Goal: Find specific page/section: Find specific page/section

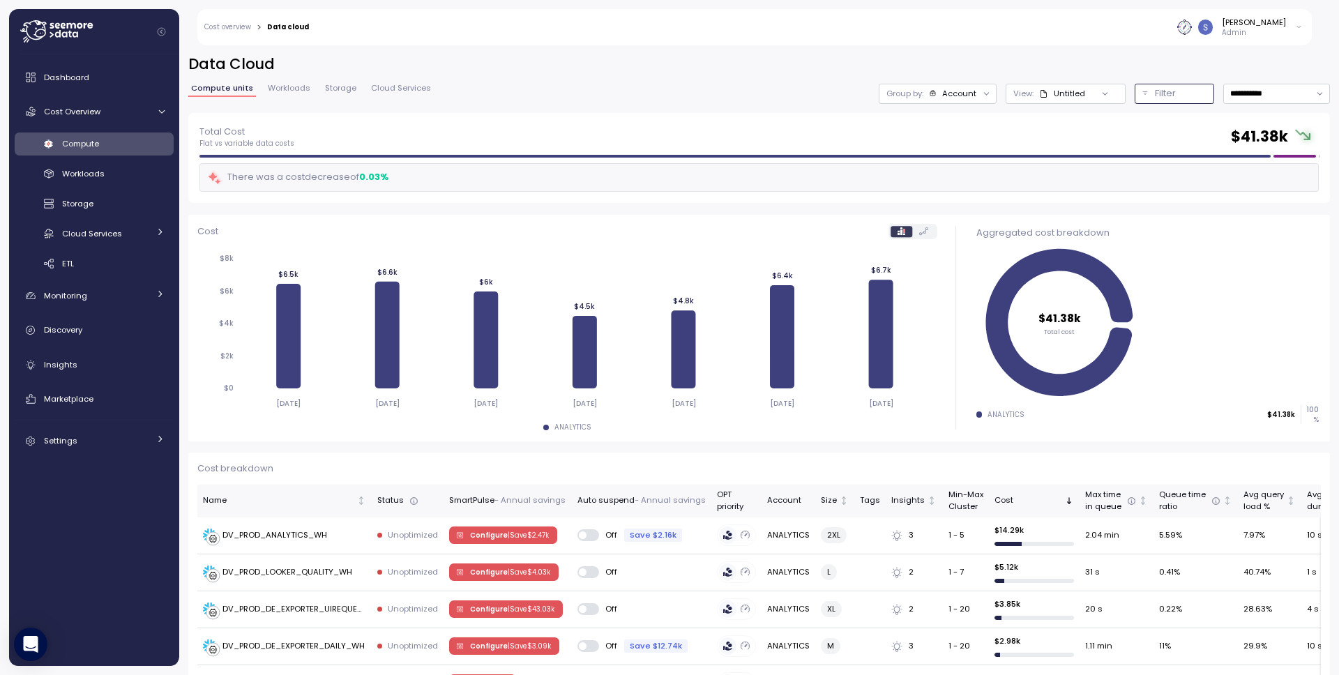
click at [1155, 96] on p "Filter" at bounding box center [1165, 93] width 21 height 14
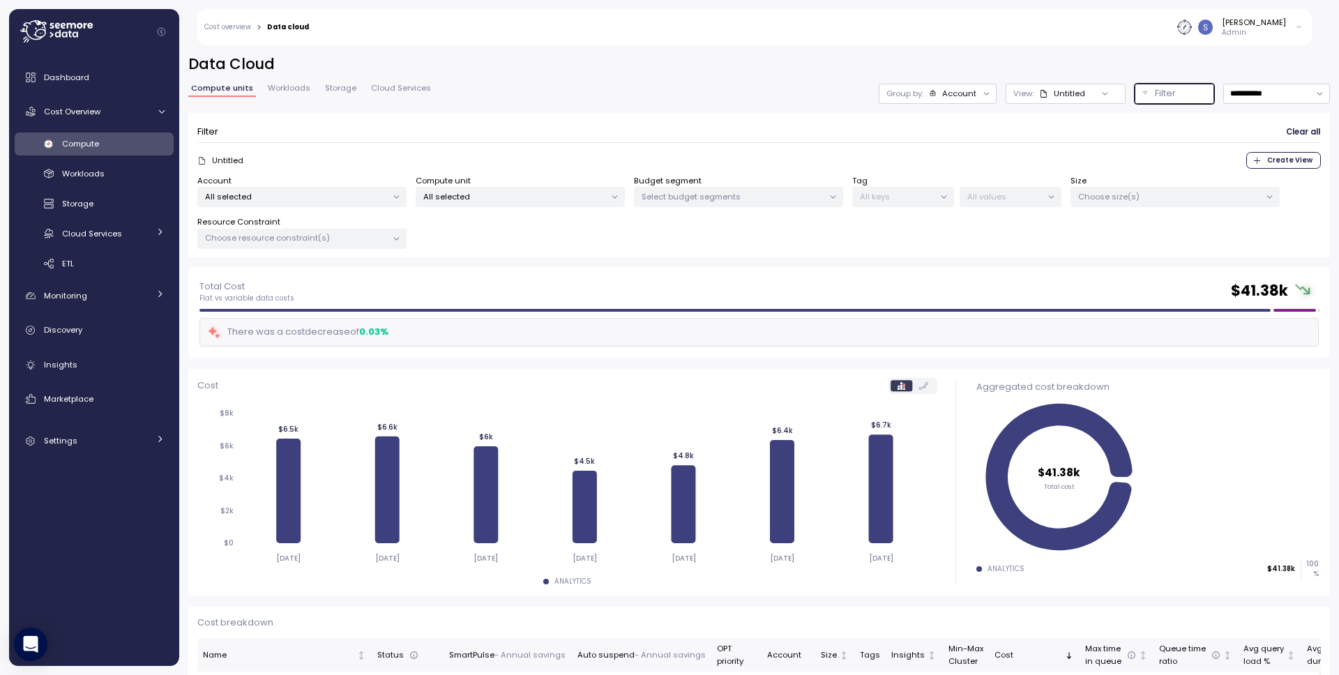
click at [375, 196] on p "All selected" at bounding box center [296, 196] width 182 height 11
click at [378, 175] on div "Account All selected" at bounding box center [301, 191] width 209 height 33
click at [927, 187] on div "All keys" at bounding box center [903, 197] width 102 height 20
click at [926, 196] on p "All keys" at bounding box center [897, 196] width 75 height 11
click at [944, 196] on icon at bounding box center [944, 197] width 9 height 9
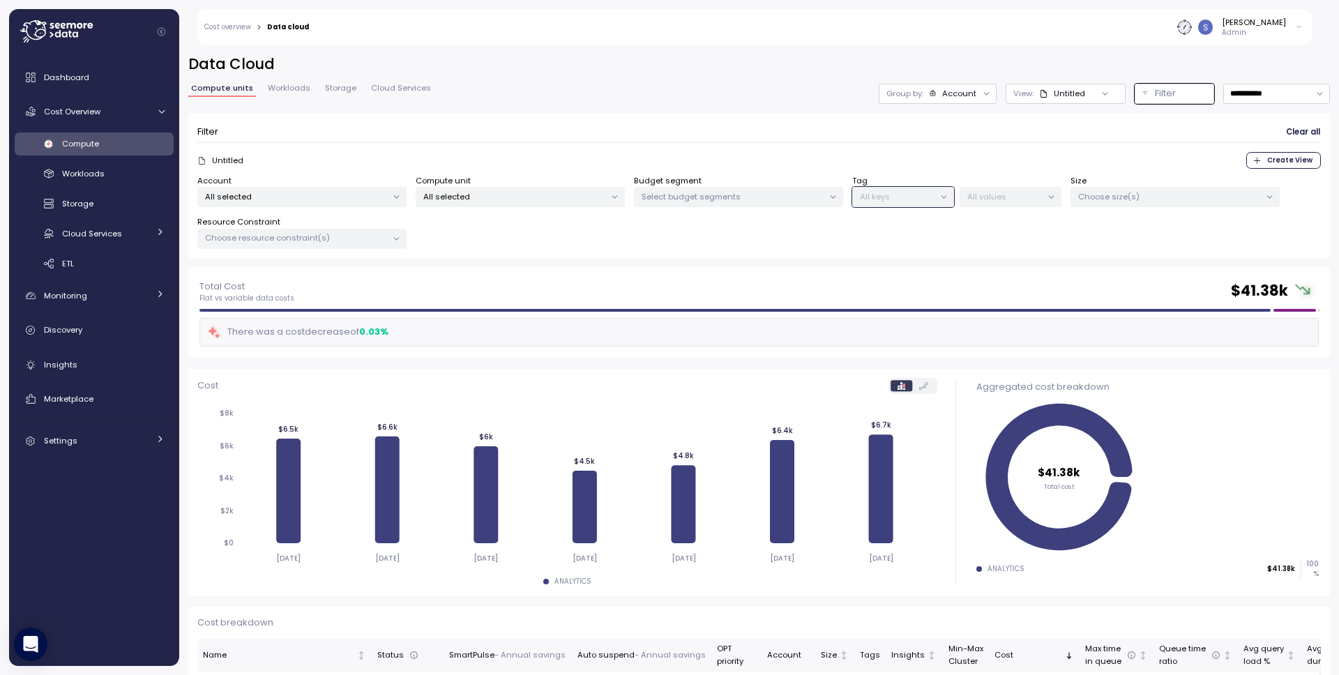
click at [372, 197] on p "All selected" at bounding box center [296, 196] width 182 height 11
click at [508, 234] on div "Account All selected Compute unit All selected Budget segment Select budget seg…" at bounding box center [759, 212] width 1124 height 75
click at [462, 197] on p "All selected" at bounding box center [514, 196] width 182 height 11
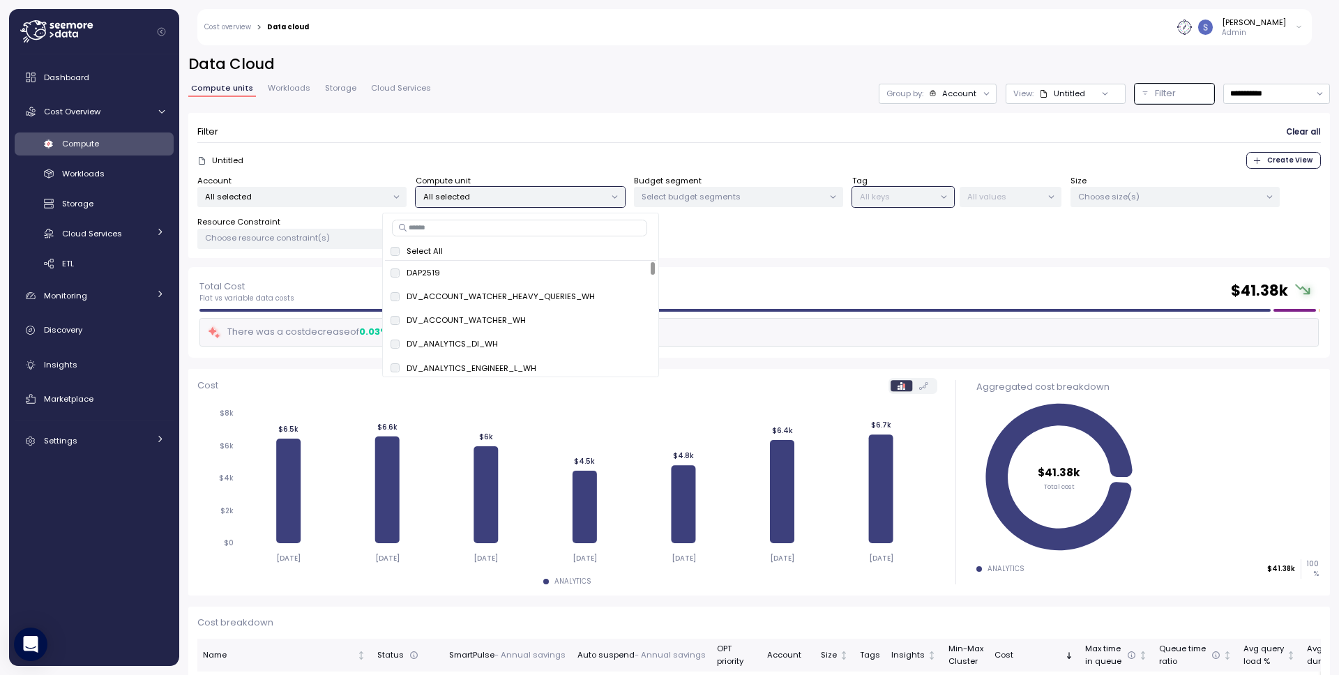
click at [792, 256] on div "Filter Clear all Untitled Create View Account All selected Compute unit All sel…" at bounding box center [759, 186] width 1142 height 146
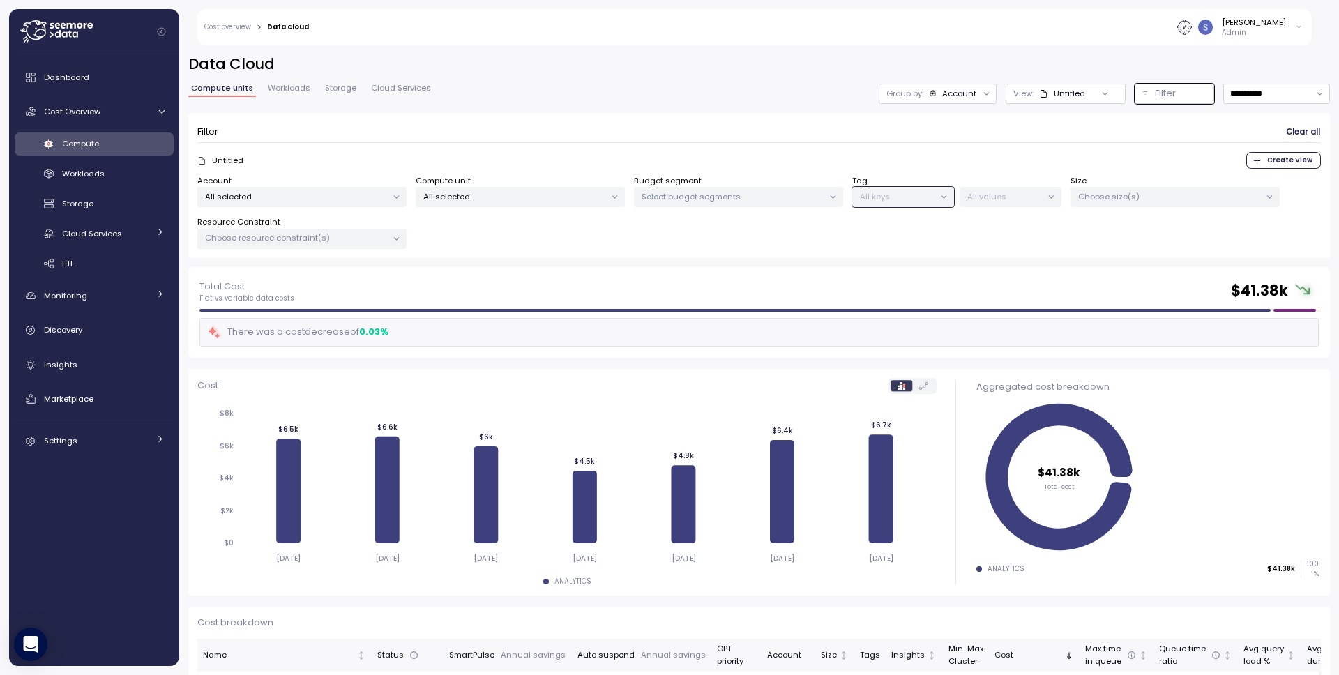
click at [780, 200] on p "Select budget segments" at bounding box center [733, 196] width 182 height 11
click at [895, 242] on div "Account All selected Compute unit All selected Budget segment Select budget seg…" at bounding box center [759, 212] width 1124 height 75
click at [384, 240] on p "Choose resource constraint(s)" at bounding box center [296, 237] width 182 height 11
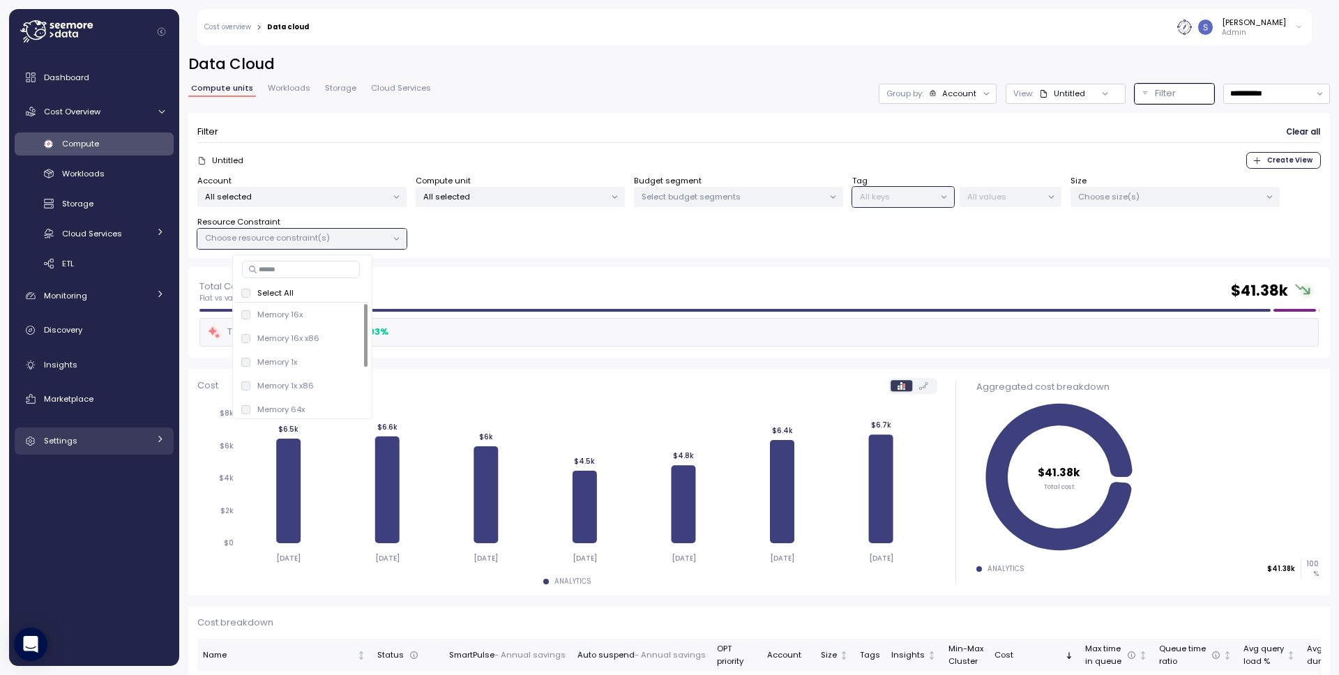
click at [126, 439] on div "Settings" at bounding box center [96, 441] width 105 height 14
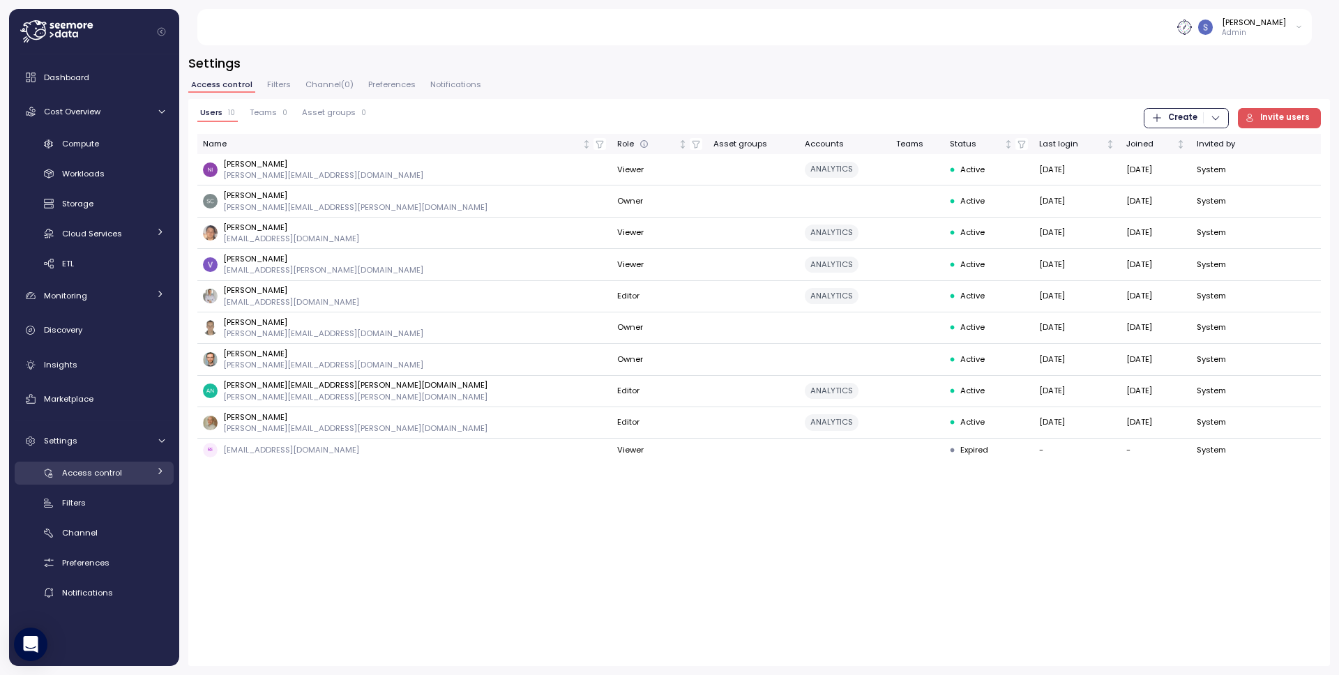
click at [121, 471] on div "Access control" at bounding box center [105, 473] width 86 height 14
click at [279, 83] on span "Filters" at bounding box center [279, 85] width 24 height 8
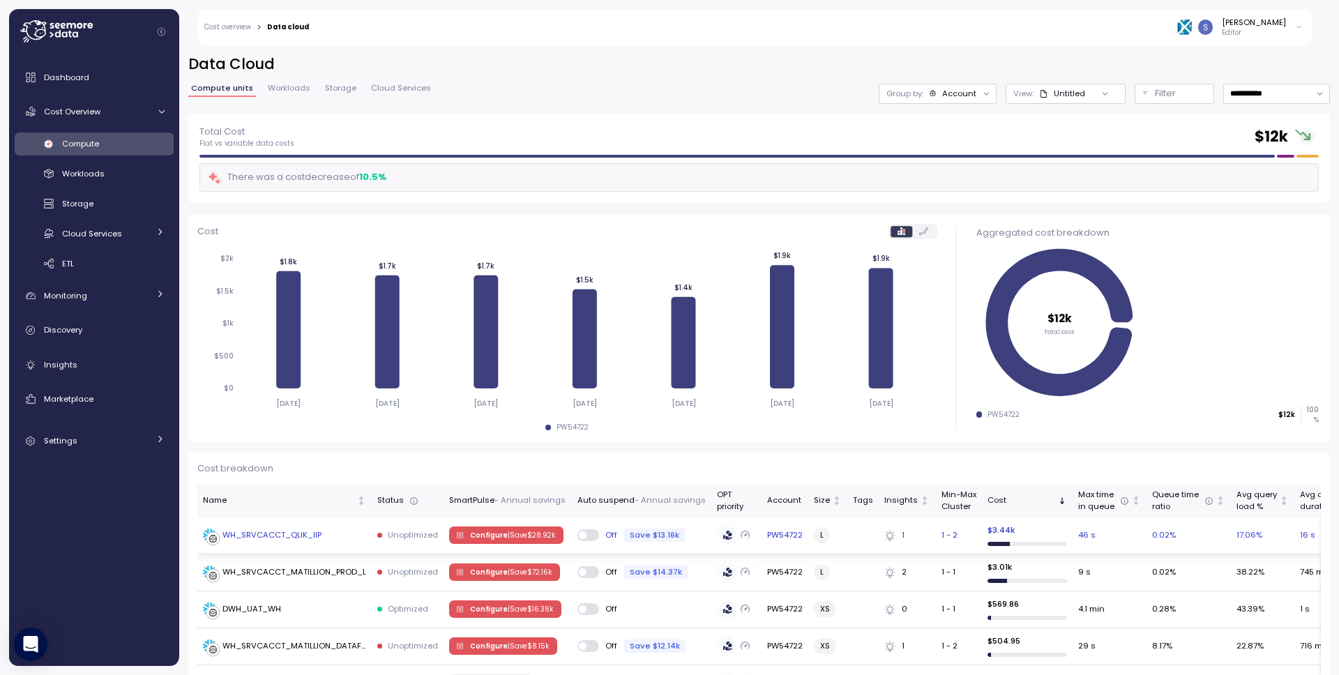
scroll to position [255, 0]
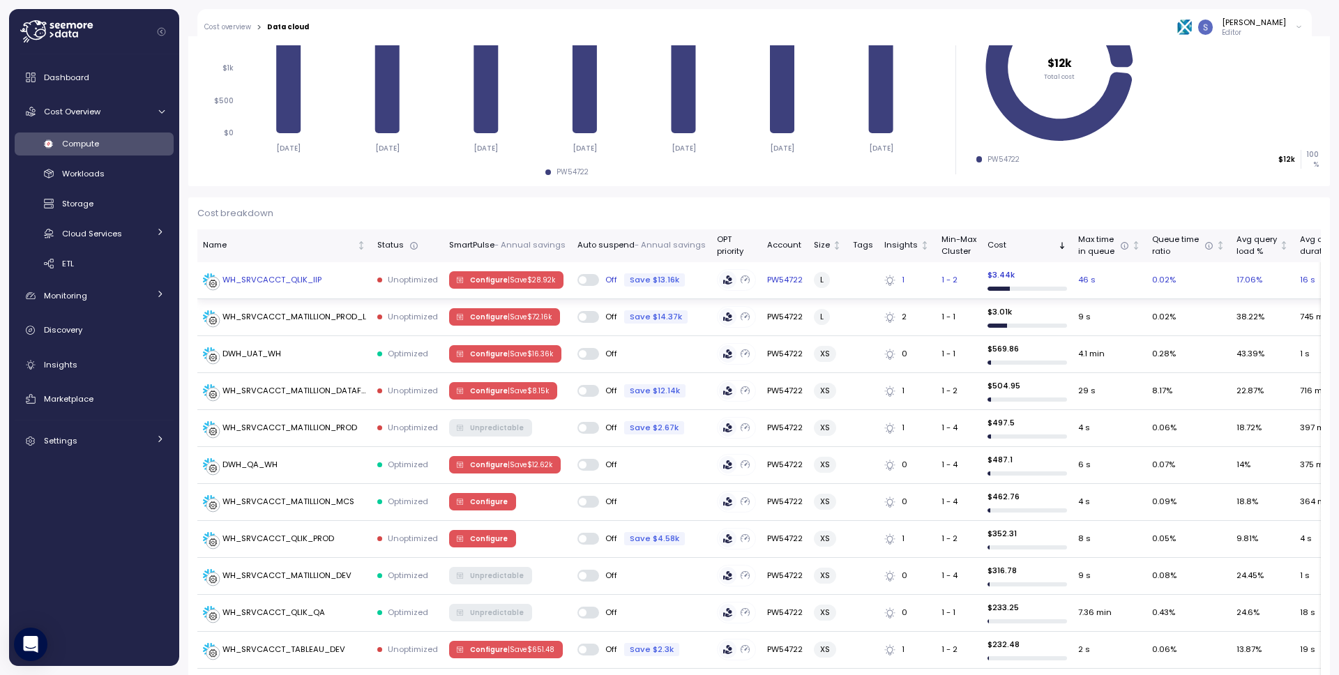
click at [254, 272] on td "WH_SRVCACCT_QLIK_IIP" at bounding box center [284, 280] width 174 height 37
